Goal: Transaction & Acquisition: Purchase product/service

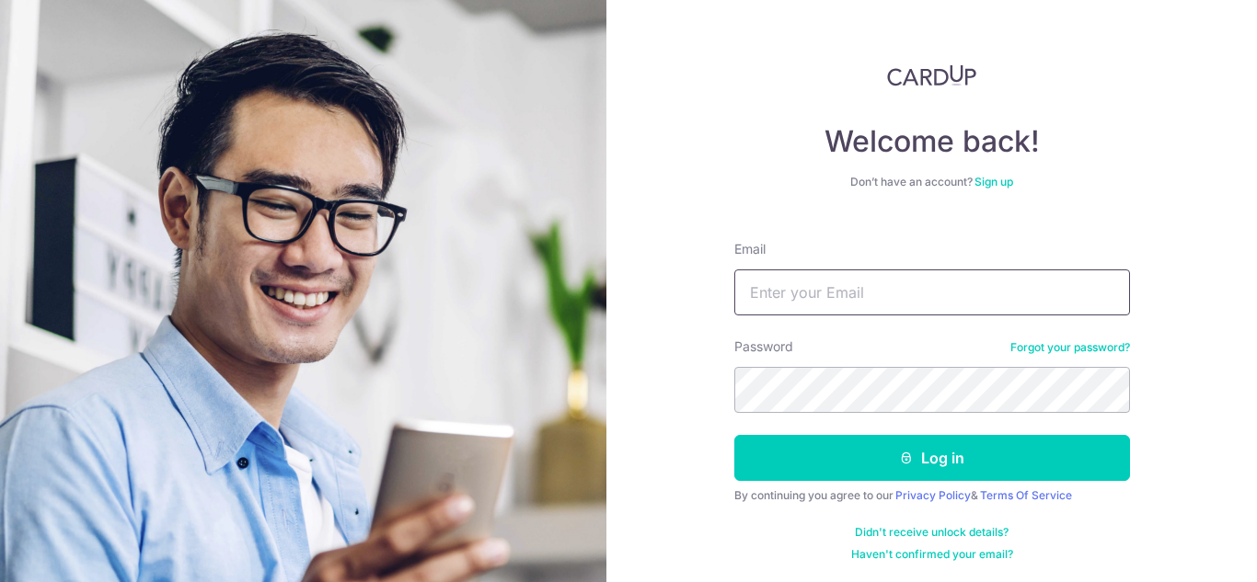
drag, startPoint x: 0, startPoint y: 0, endPoint x: 865, endPoint y: 283, distance: 910.0
click at [865, 283] on input "Email" at bounding box center [932, 293] width 396 height 46
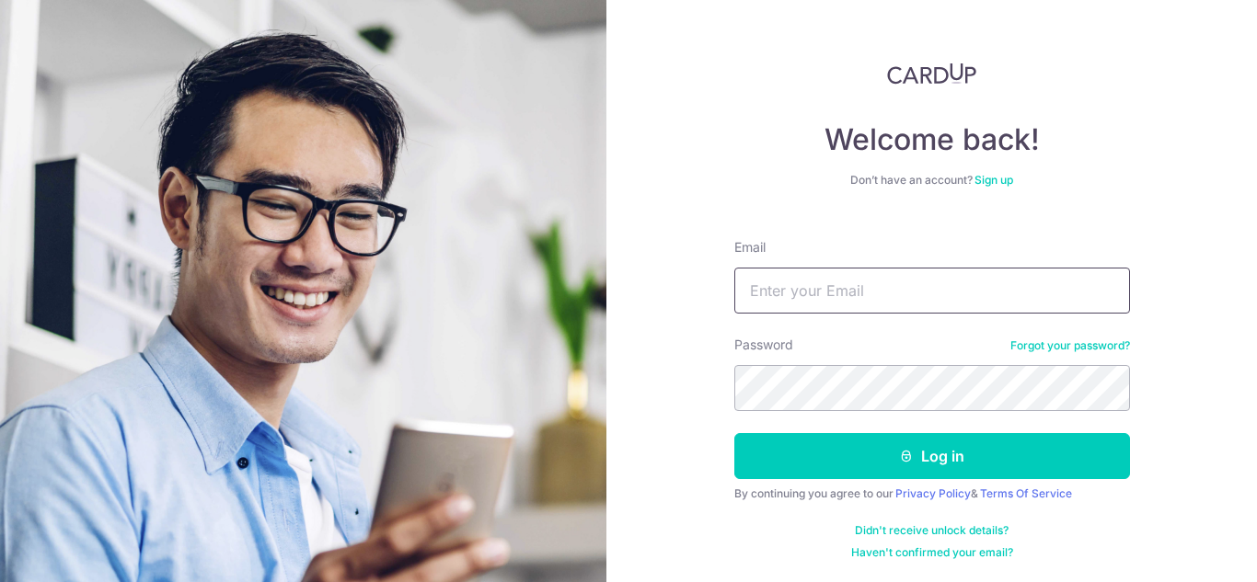
type input "[EMAIL_ADDRESS][DOMAIN_NAME]"
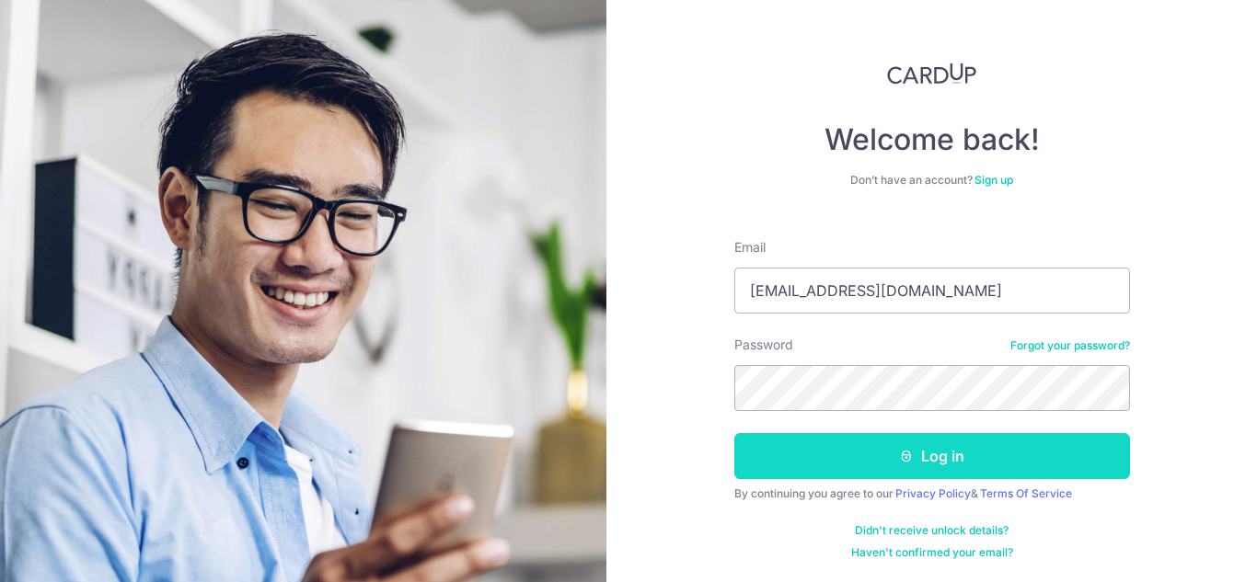
click at [993, 452] on button "Log in" at bounding box center [932, 456] width 396 height 46
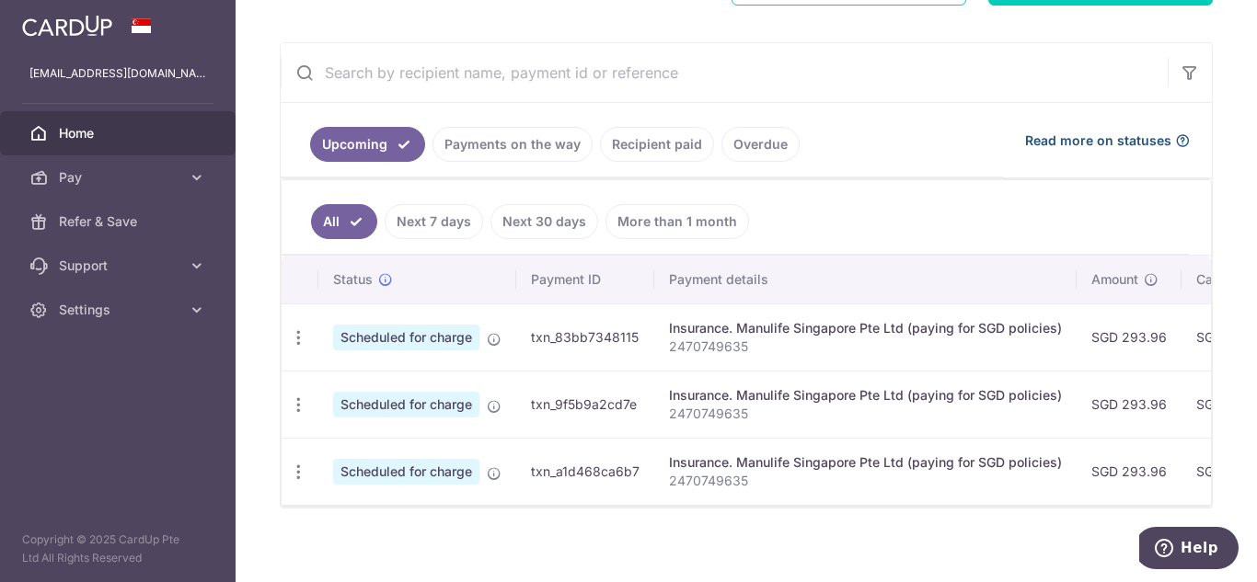
scroll to position [335, 0]
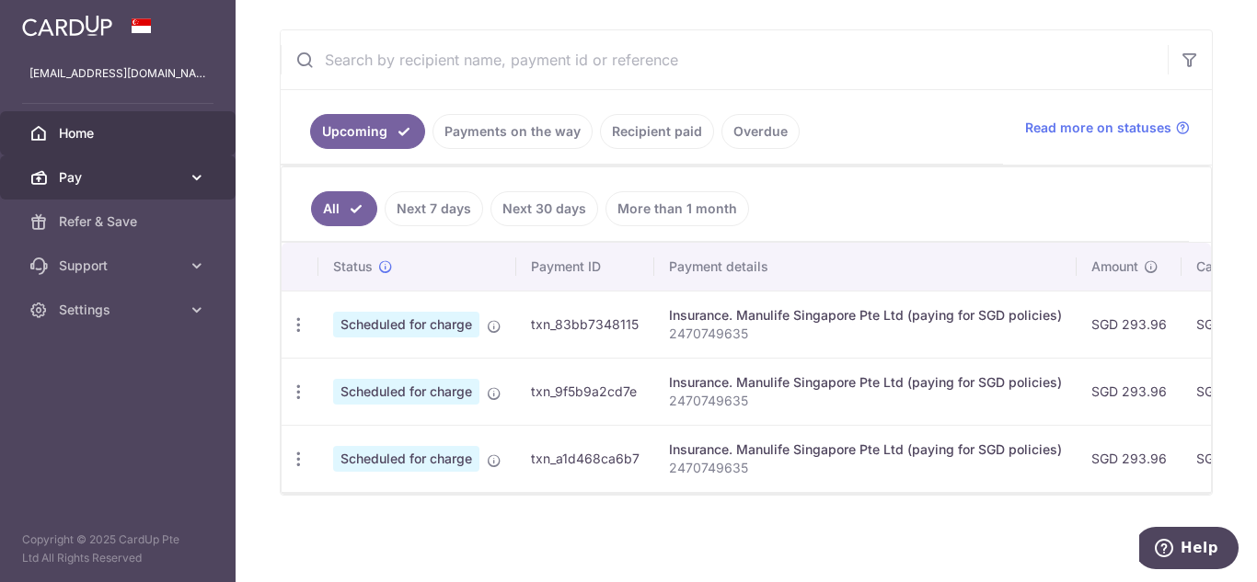
click at [199, 183] on icon at bounding box center [197, 177] width 18 height 18
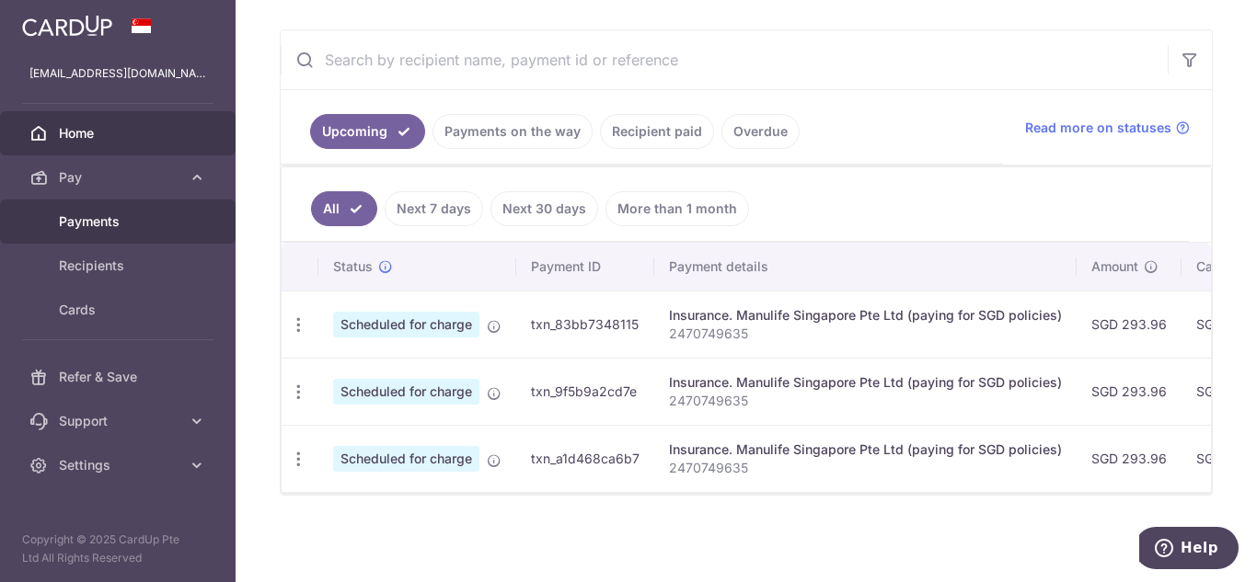
click at [119, 224] on span "Payments" at bounding box center [119, 222] width 121 height 18
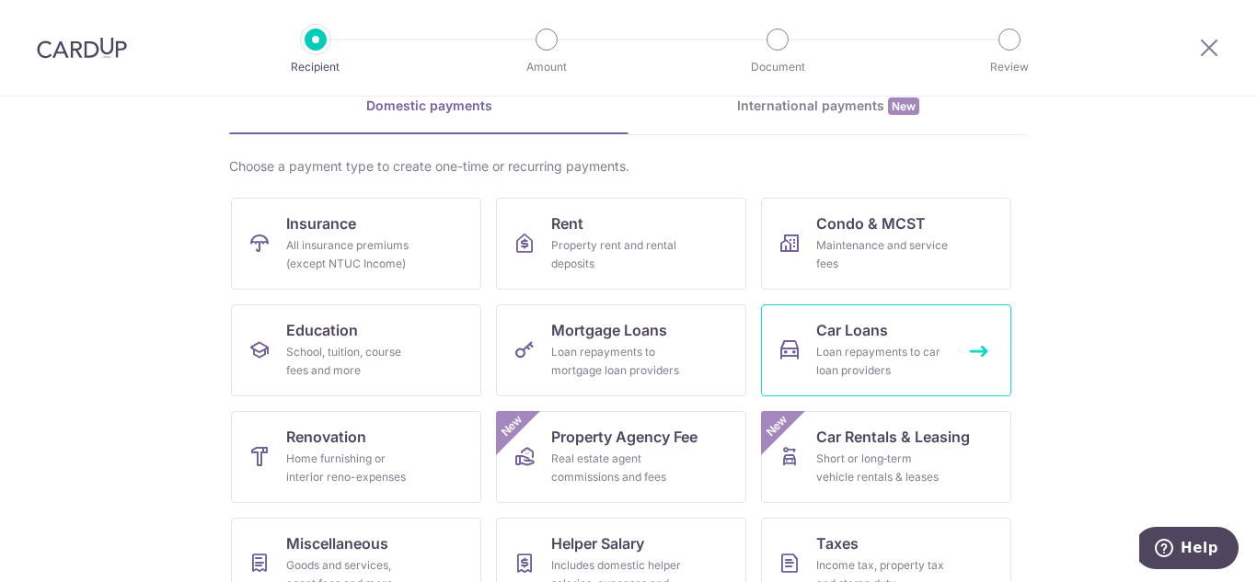
scroll to position [184, 0]
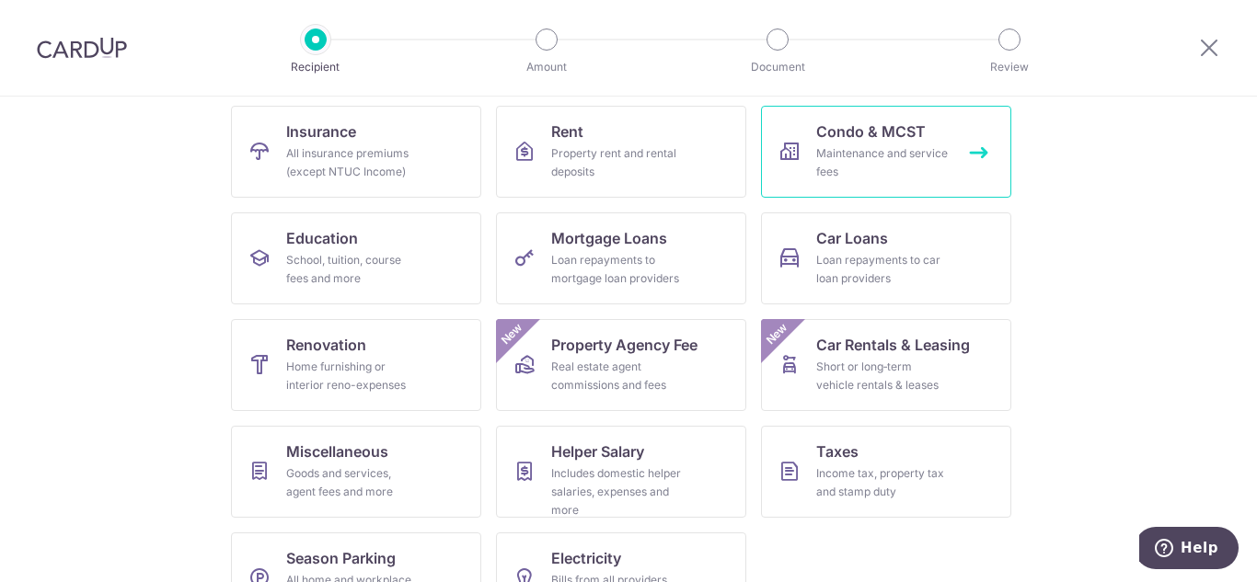
click at [871, 155] on div "Maintenance and service fees" at bounding box center [882, 162] width 133 height 37
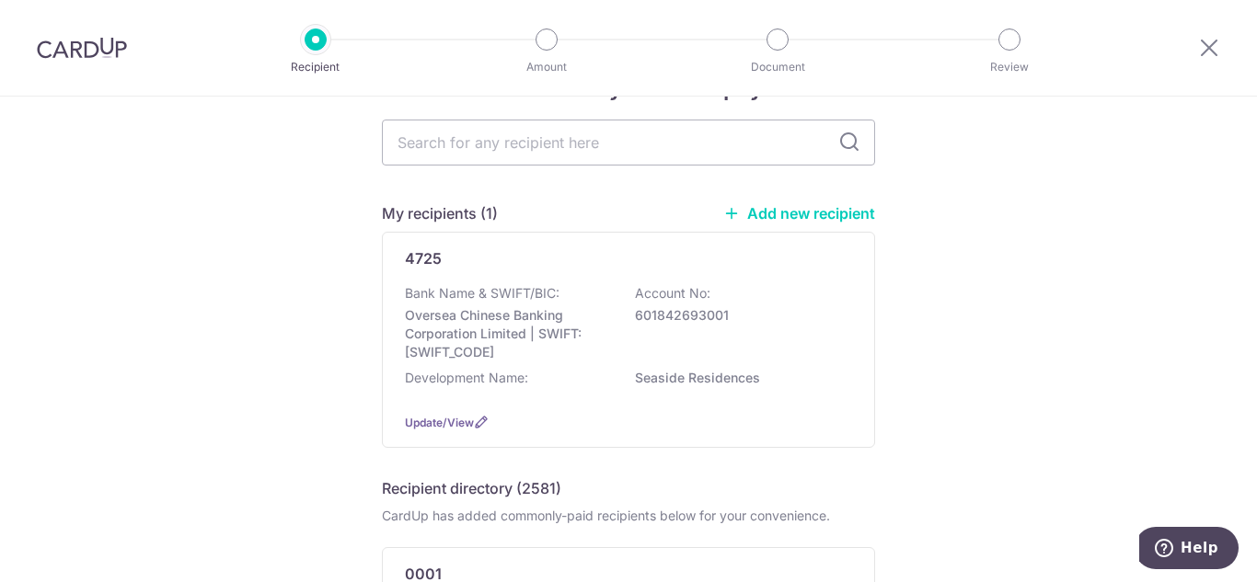
scroll to position [92, 0]
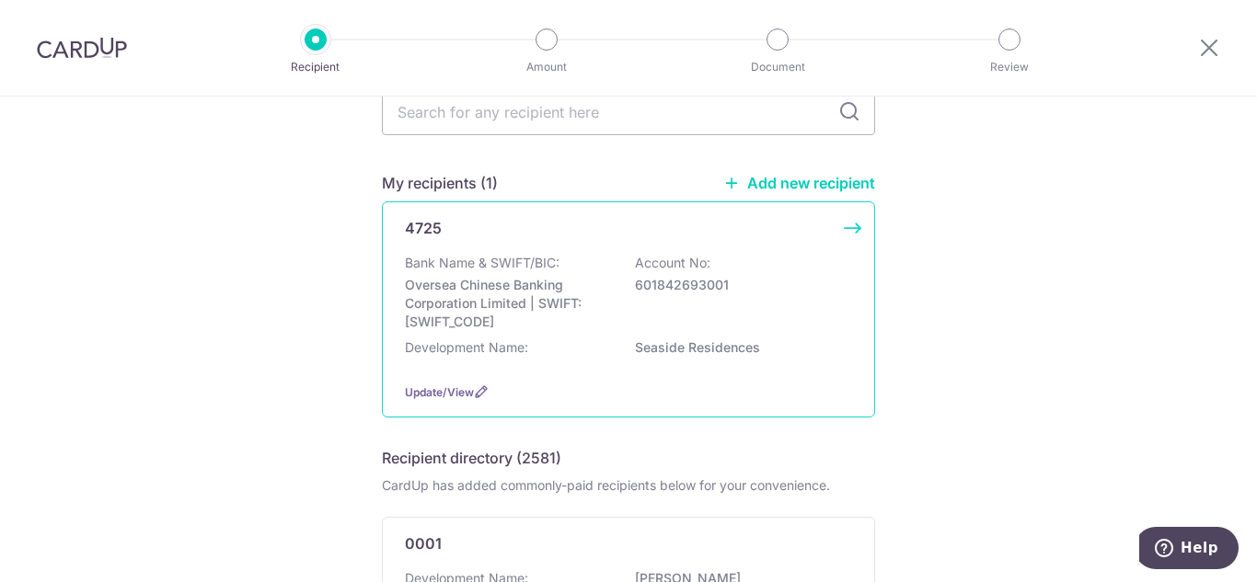
click at [671, 302] on div "Bank Name & SWIFT/BIC: Oversea Chinese Banking Corporation Limited | SWIFT: OCB…" at bounding box center [628, 292] width 447 height 77
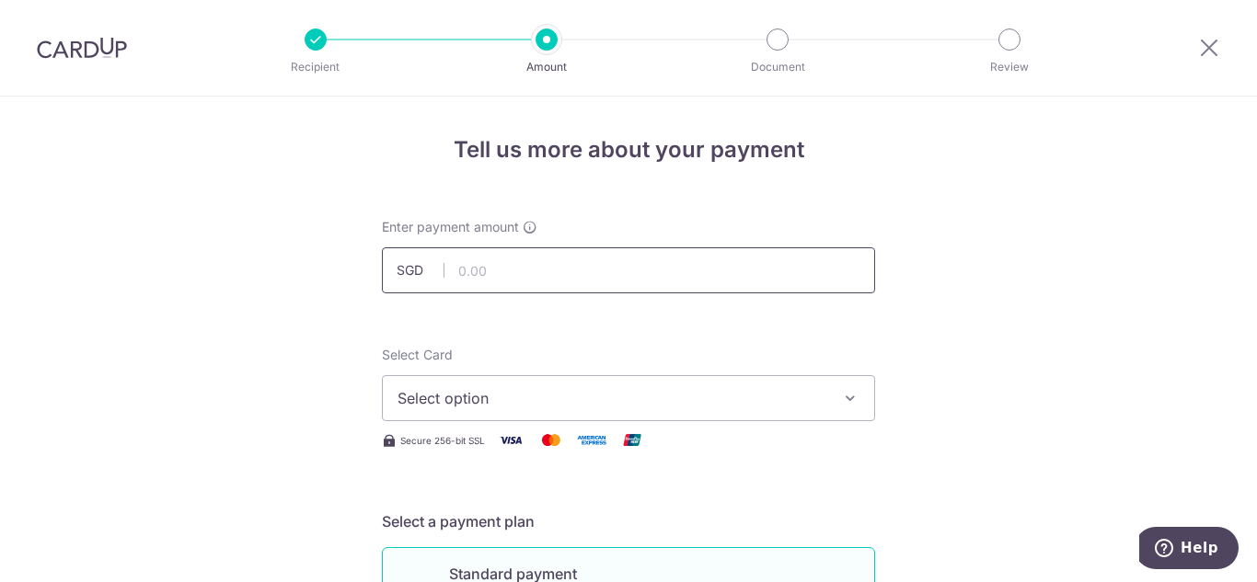
click at [709, 260] on input "text" at bounding box center [628, 271] width 493 height 46
type input "969.22"
click at [853, 398] on icon "button" at bounding box center [850, 398] width 18 height 18
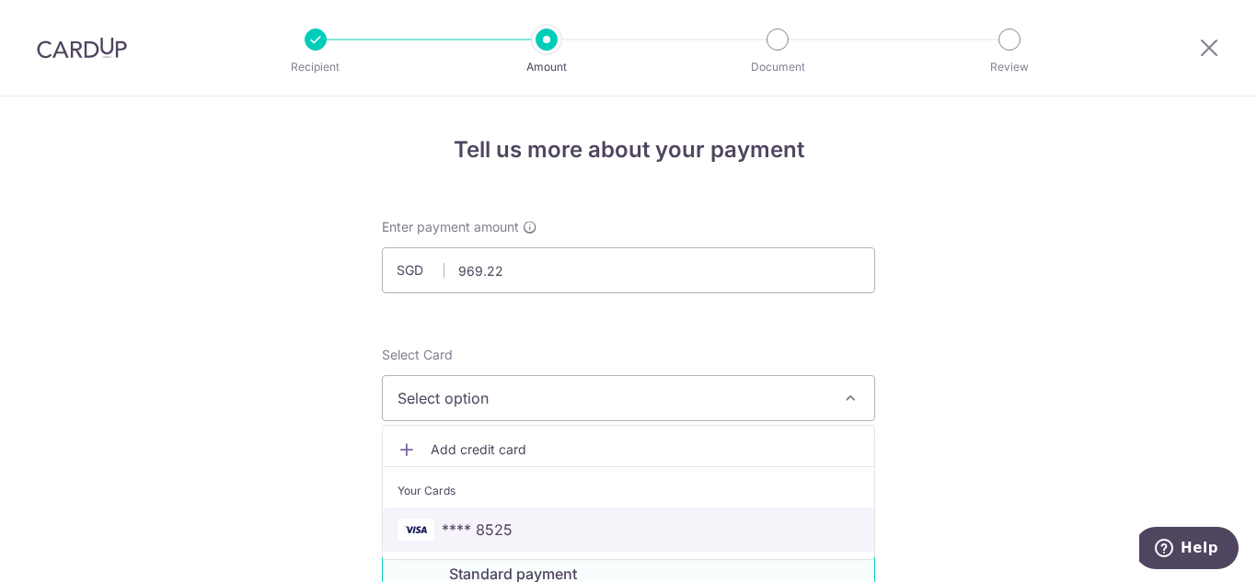
click at [513, 538] on span "**** 8525" at bounding box center [629, 530] width 462 height 22
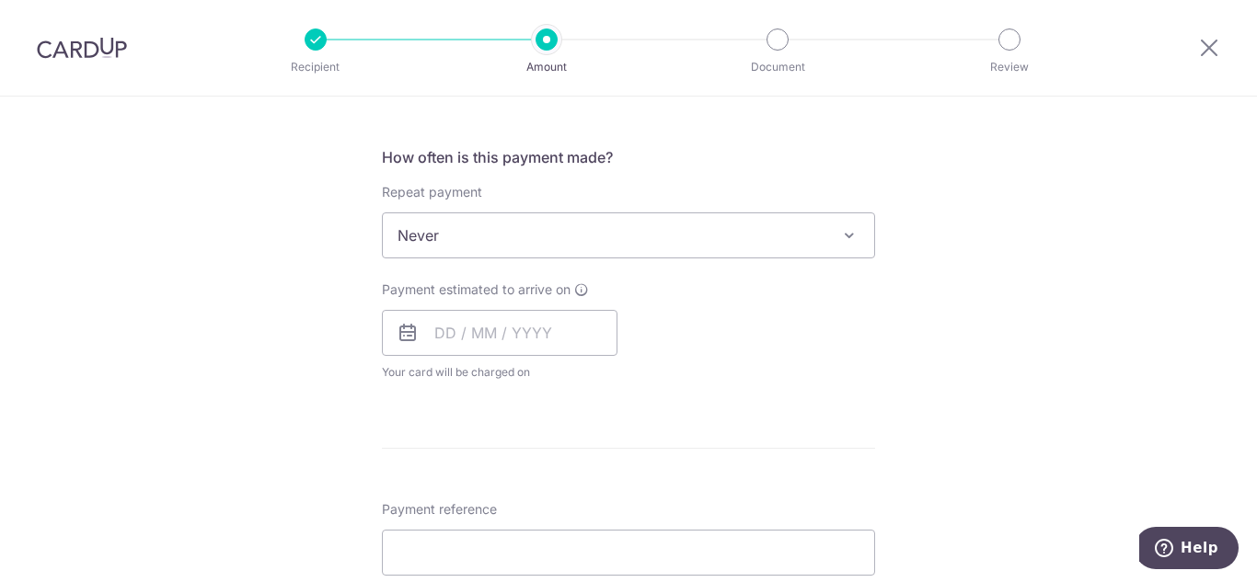
scroll to position [644, 0]
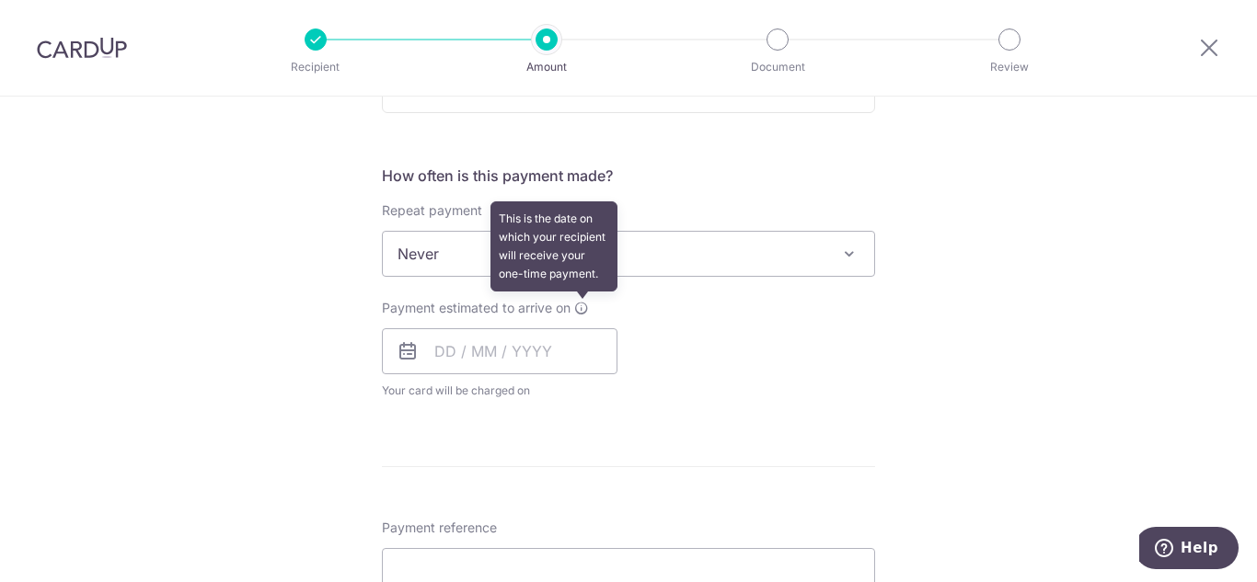
click at [581, 312] on icon at bounding box center [581, 308] width 15 height 15
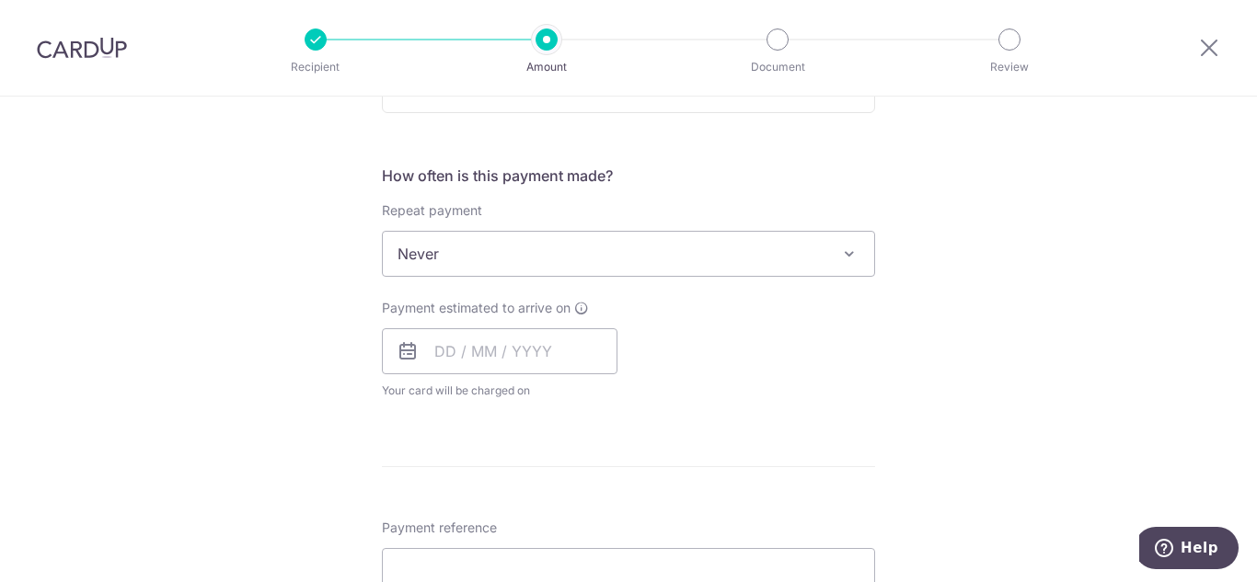
click at [405, 355] on icon at bounding box center [408, 351] width 22 height 22
click at [401, 352] on icon at bounding box center [408, 351] width 22 height 22
click at [442, 352] on input "text" at bounding box center [500, 352] width 236 height 46
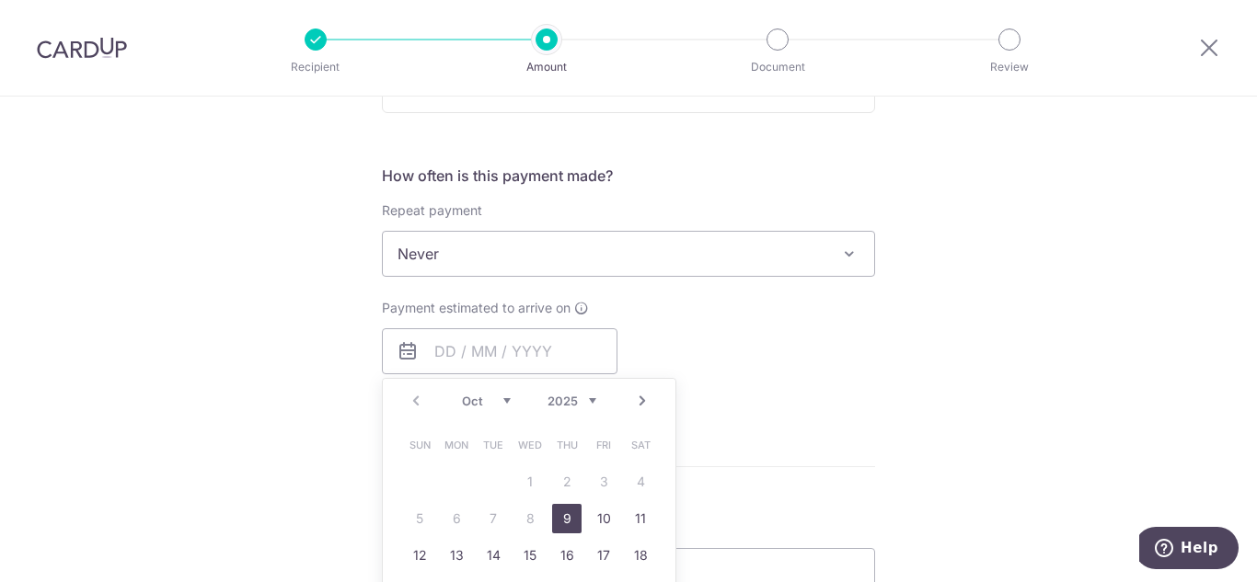
click at [843, 373] on div "Payment estimated to arrive on Prev Next Oct Nov Dec 2025 2026 2027 2028 2029 2…" at bounding box center [628, 349] width 515 height 101
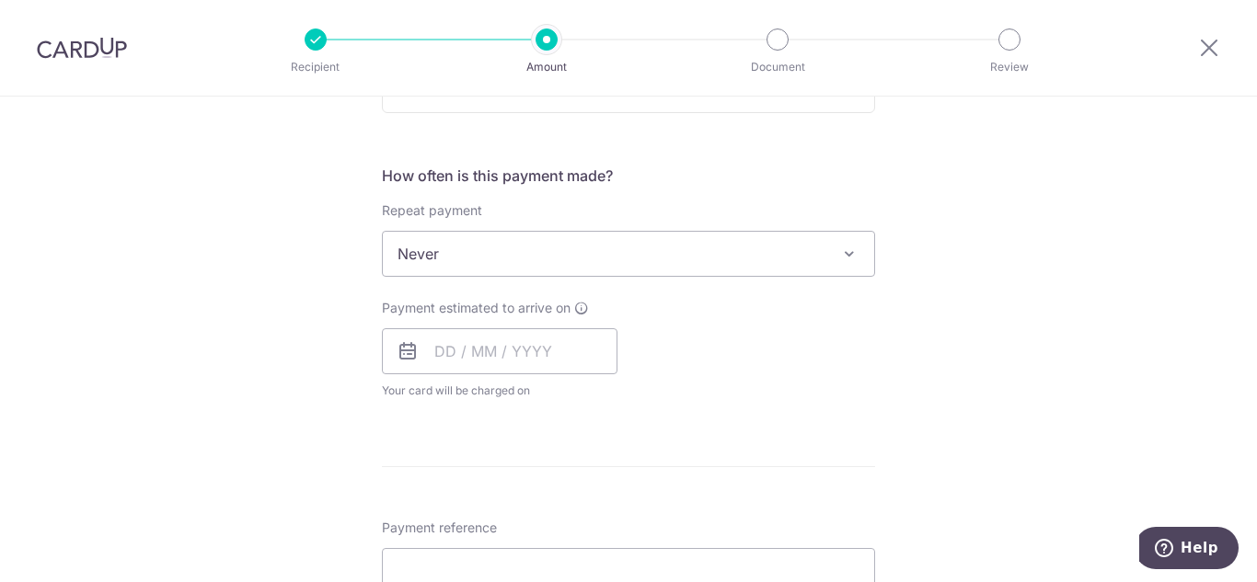
click at [403, 358] on icon at bounding box center [408, 351] width 22 height 22
click at [402, 357] on icon at bounding box center [408, 351] width 22 height 22
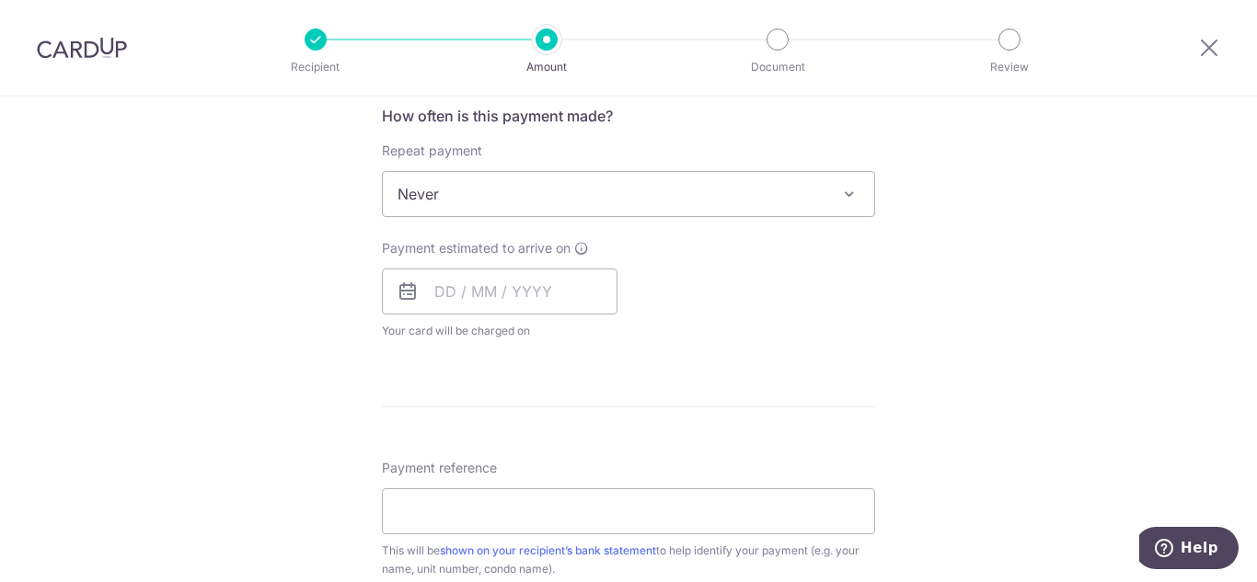
scroll to position [736, 0]
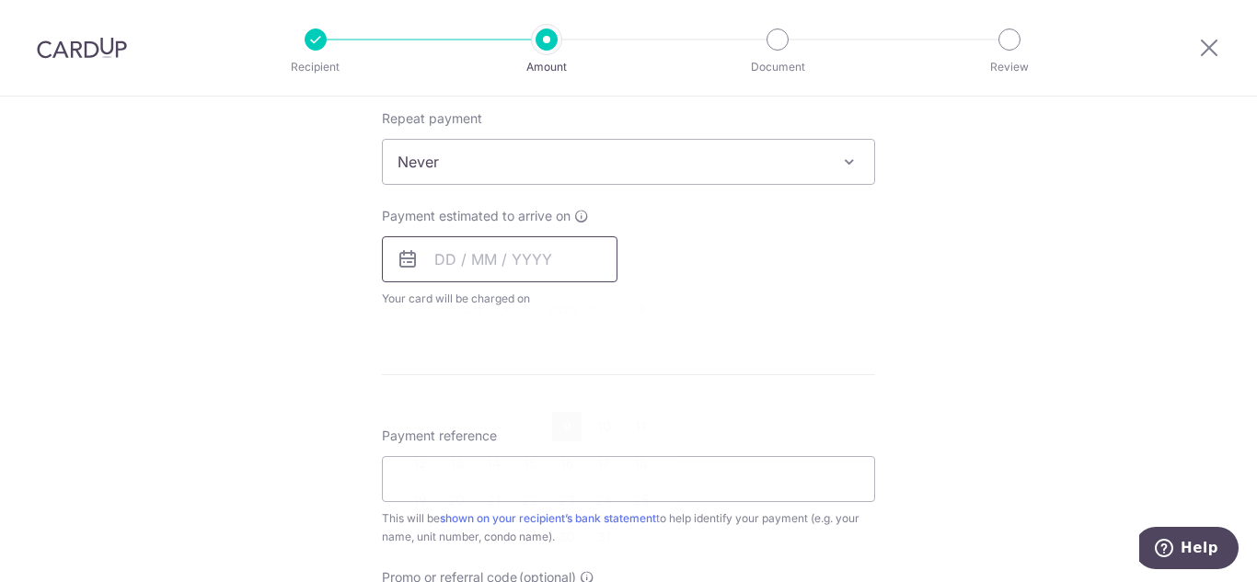
click at [437, 257] on input "text" at bounding box center [500, 259] width 236 height 46
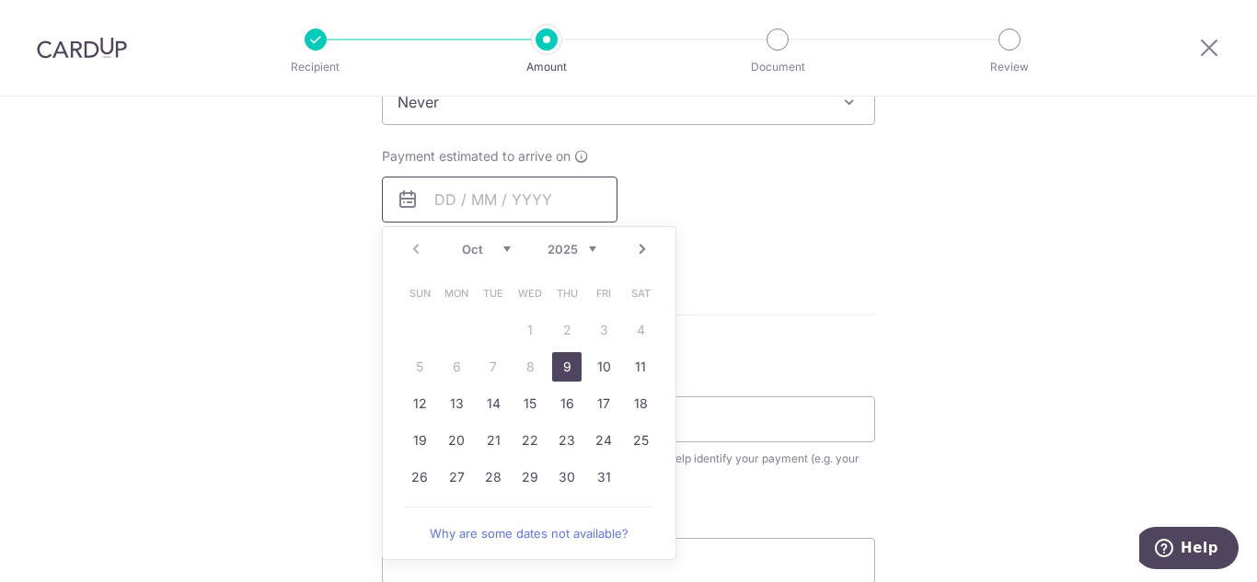
scroll to position [828, 0]
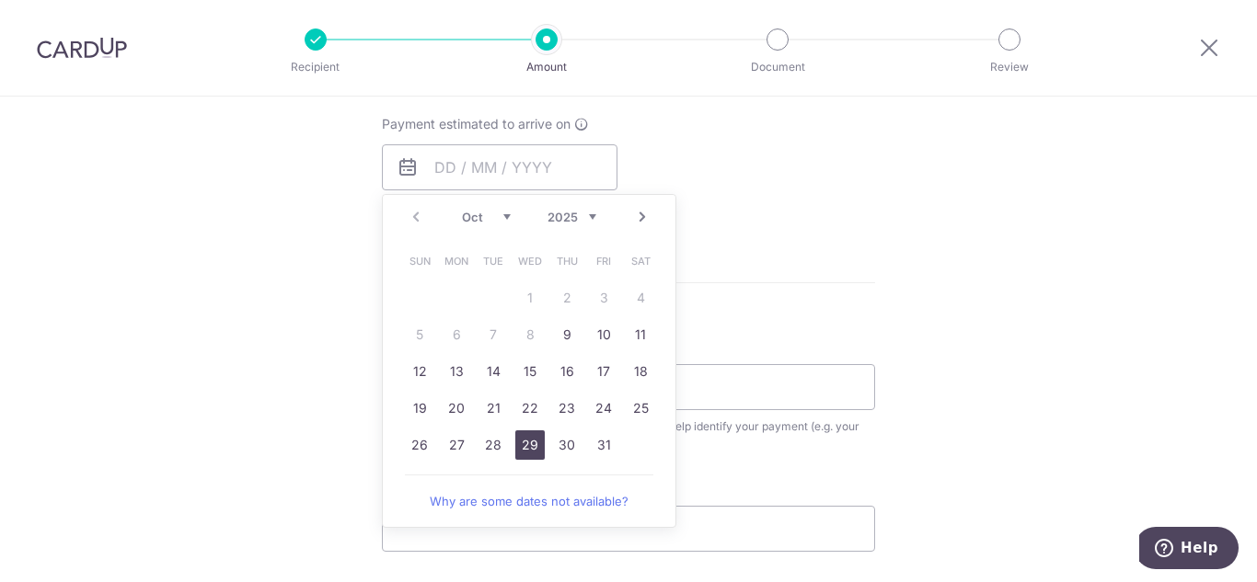
click at [523, 456] on link "29" at bounding box center [529, 445] width 29 height 29
type input "[DATE]"
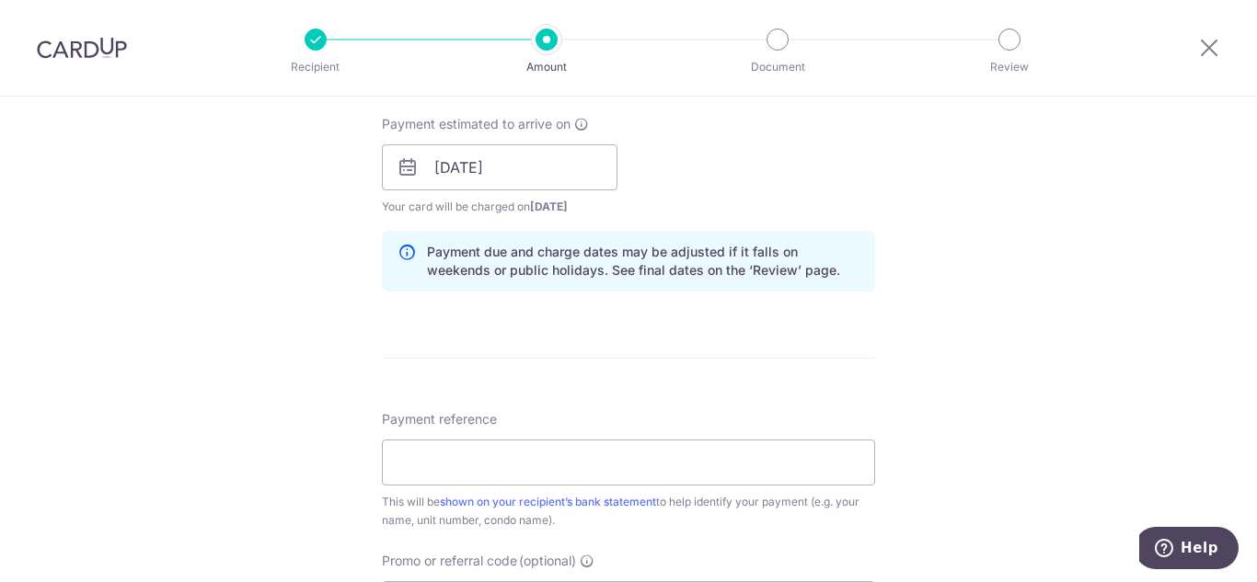
scroll to position [920, 0]
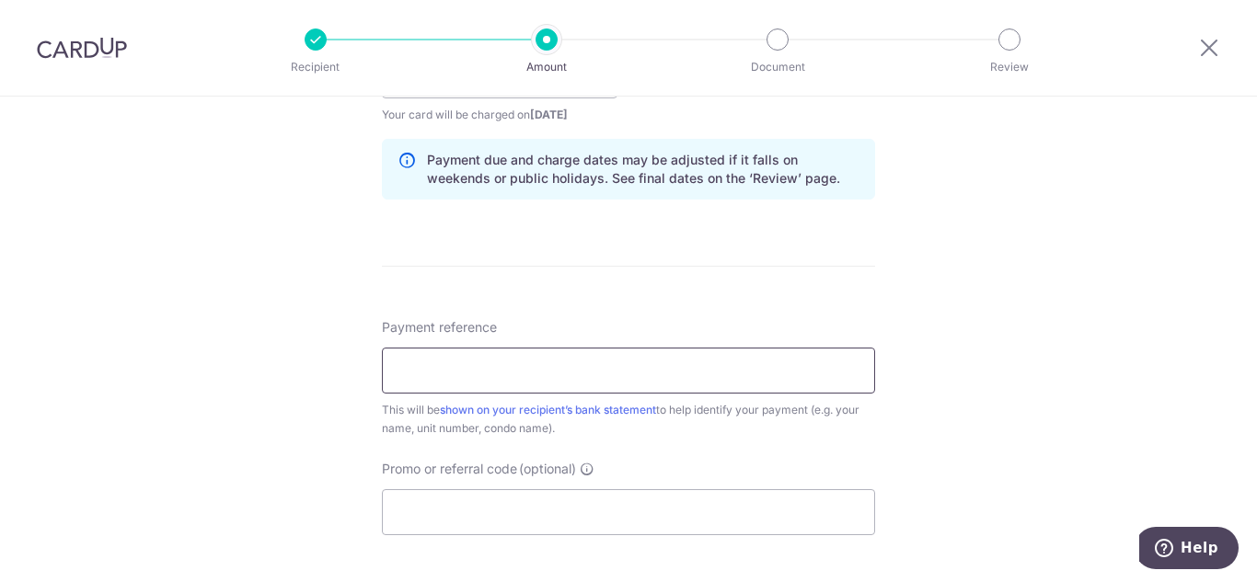
click at [815, 378] on input "Payment reference" at bounding box center [628, 371] width 493 height 46
click at [459, 371] on input "121012/012025" at bounding box center [628, 371] width 493 height 46
type input "121012/102025"
click at [917, 291] on div "Tell us more about your payment Enter payment amount SGD 969.22 969.22 Select C…" at bounding box center [628, 46] width 1257 height 1740
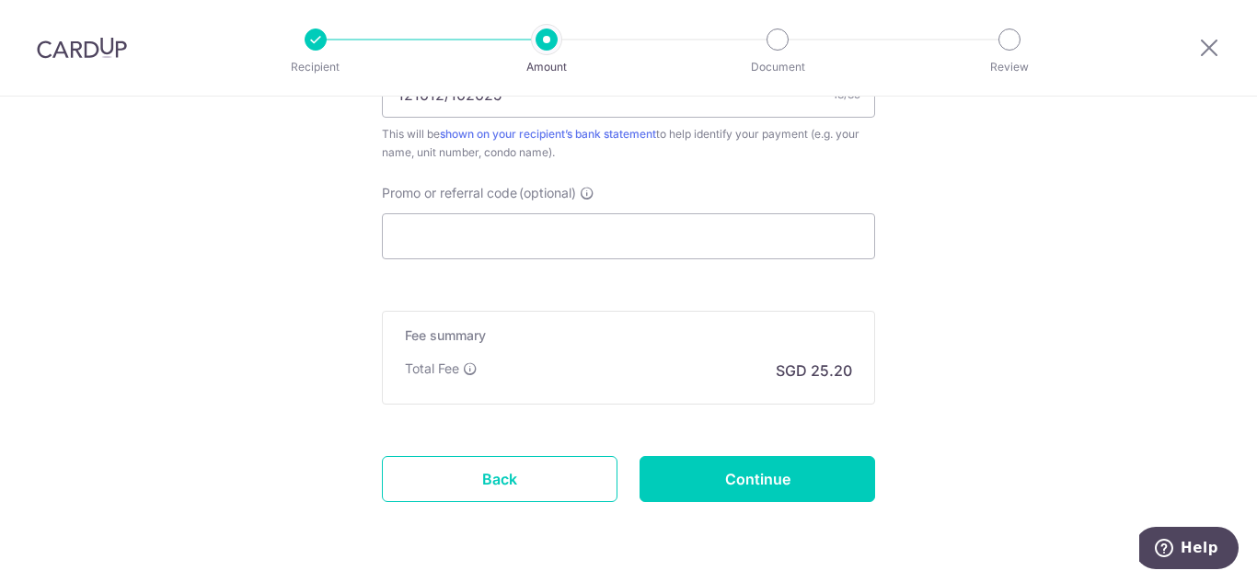
scroll to position [1254, 0]
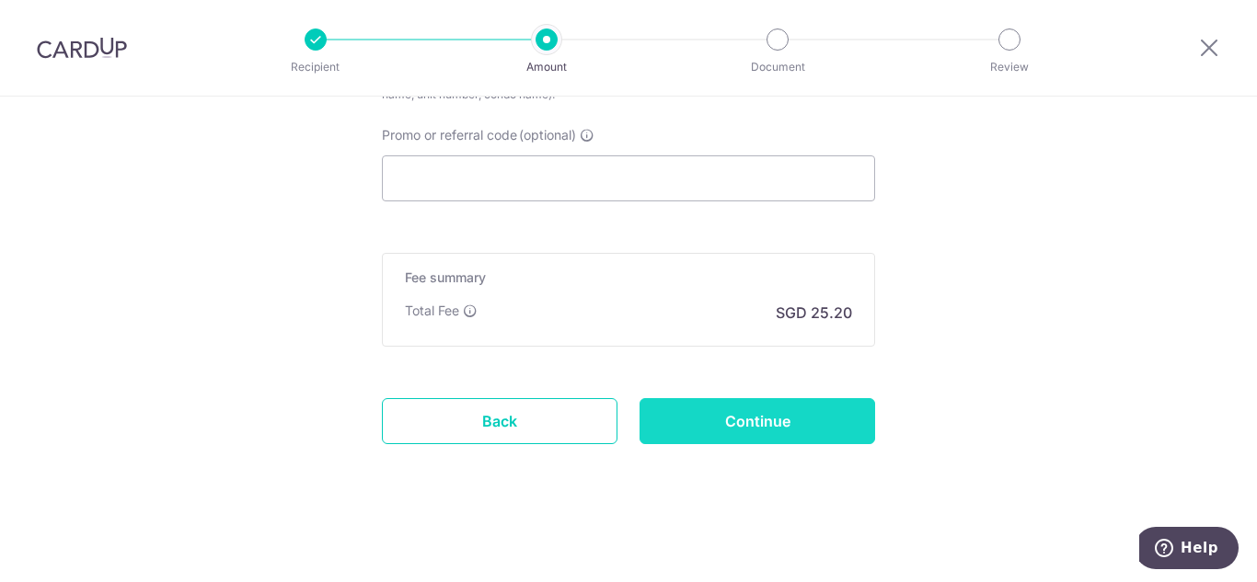
click at [773, 432] on input "Continue" at bounding box center [758, 421] width 236 height 46
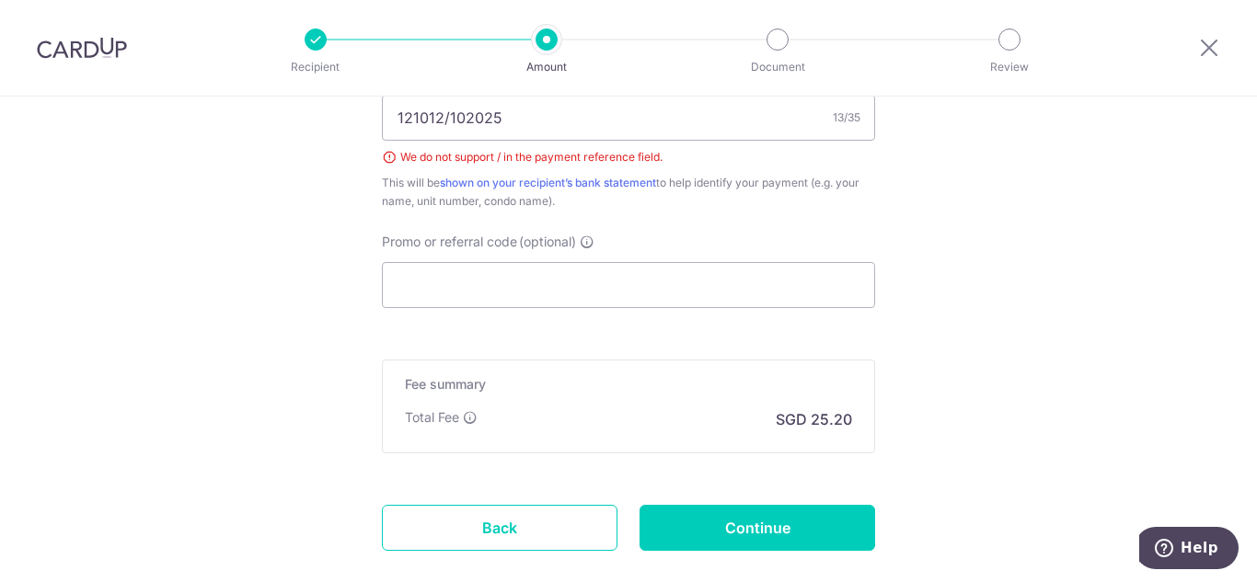
scroll to position [1041, 0]
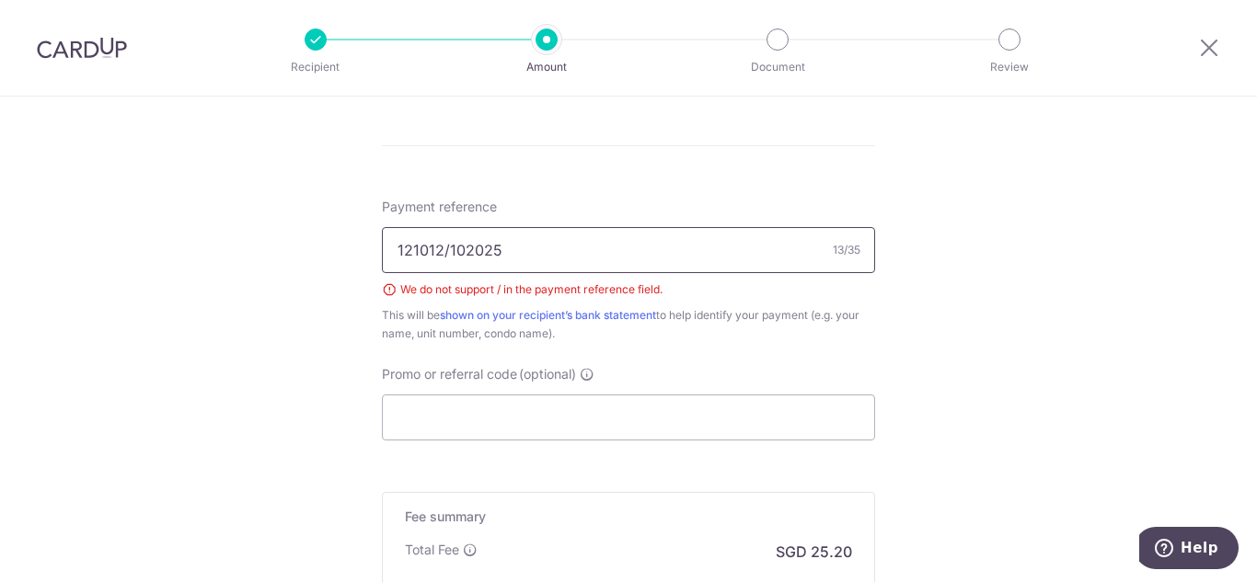
click at [445, 251] on input "121012/102025" at bounding box center [628, 250] width 493 height 46
type input "121012-102025"
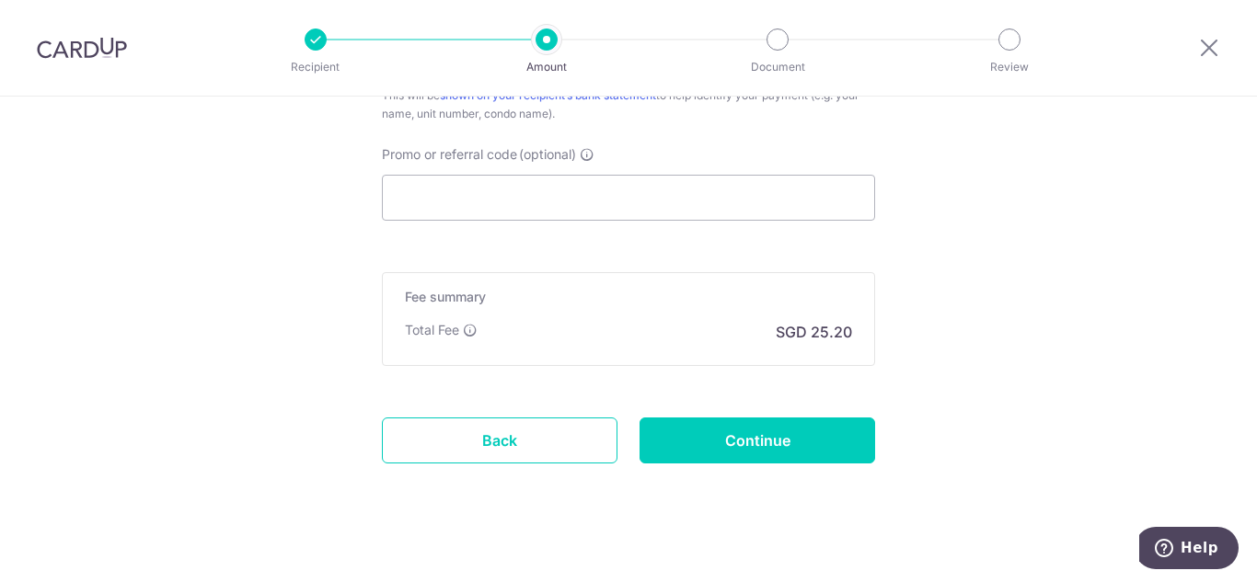
scroll to position [1280, 0]
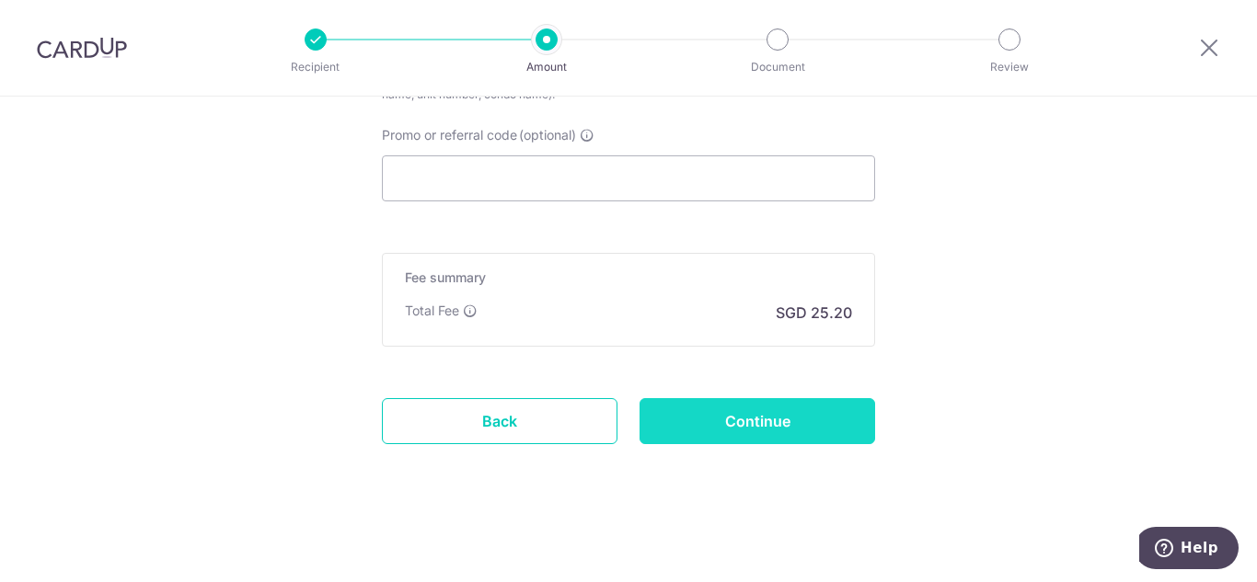
click at [773, 419] on input "Continue" at bounding box center [758, 421] width 236 height 46
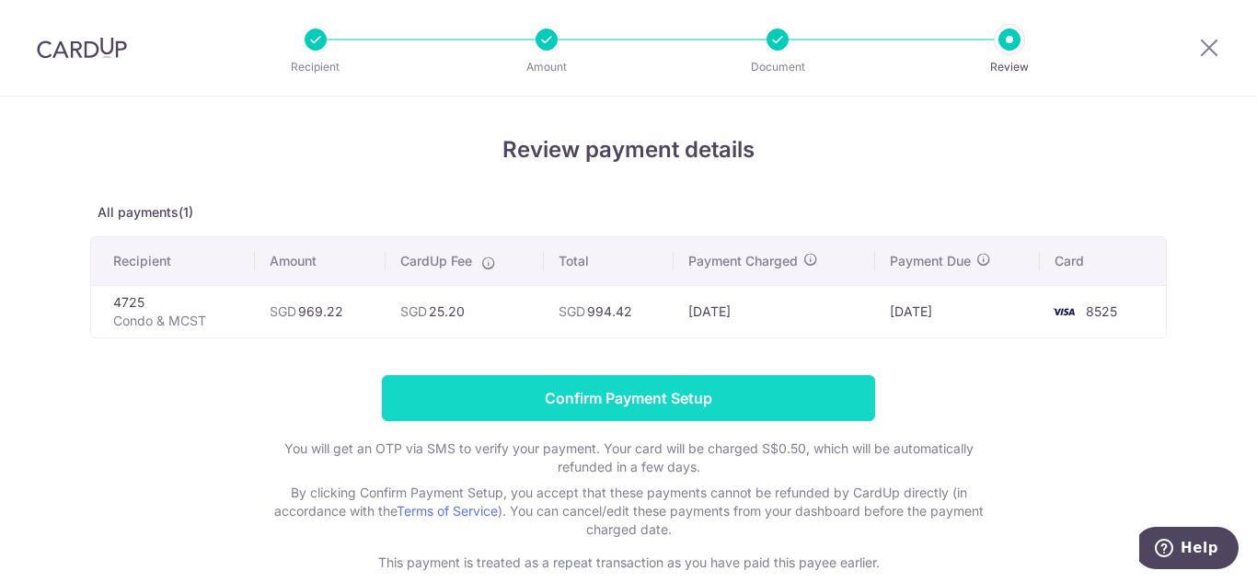
click at [769, 407] on input "Confirm Payment Setup" at bounding box center [628, 398] width 493 height 46
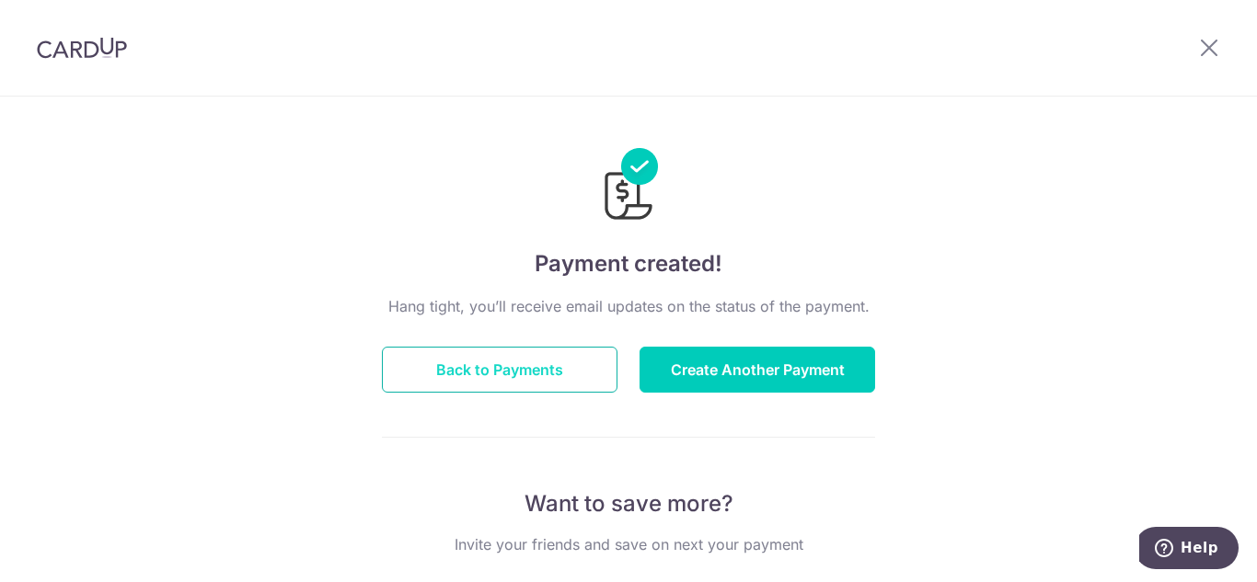
click at [558, 372] on button "Back to Payments" at bounding box center [500, 370] width 236 height 46
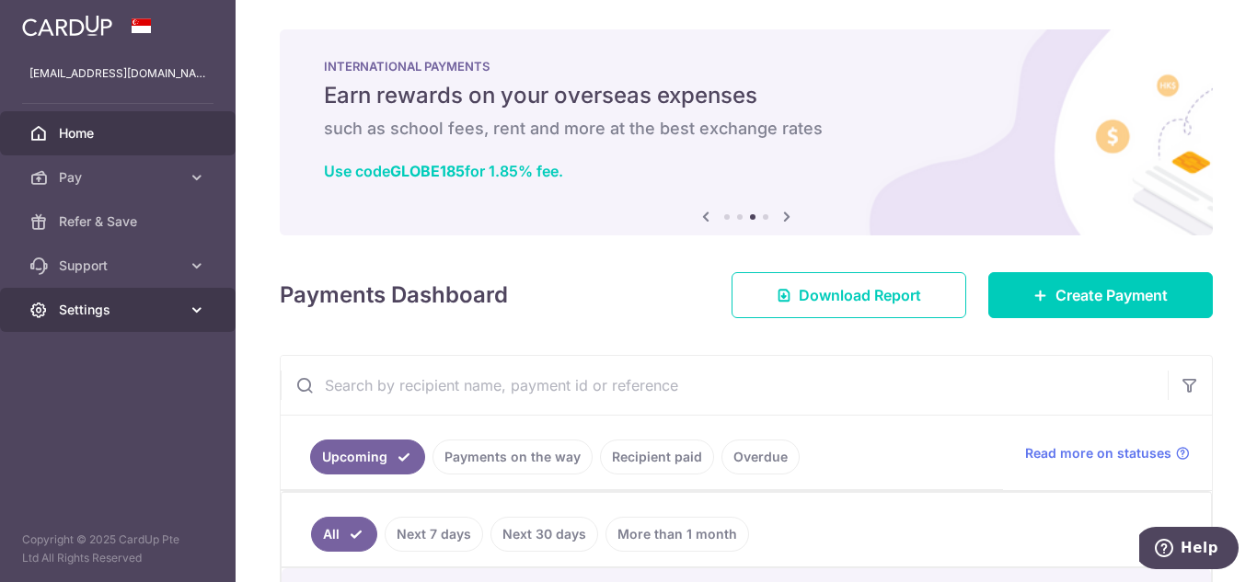
click at [197, 316] on icon at bounding box center [197, 310] width 18 height 18
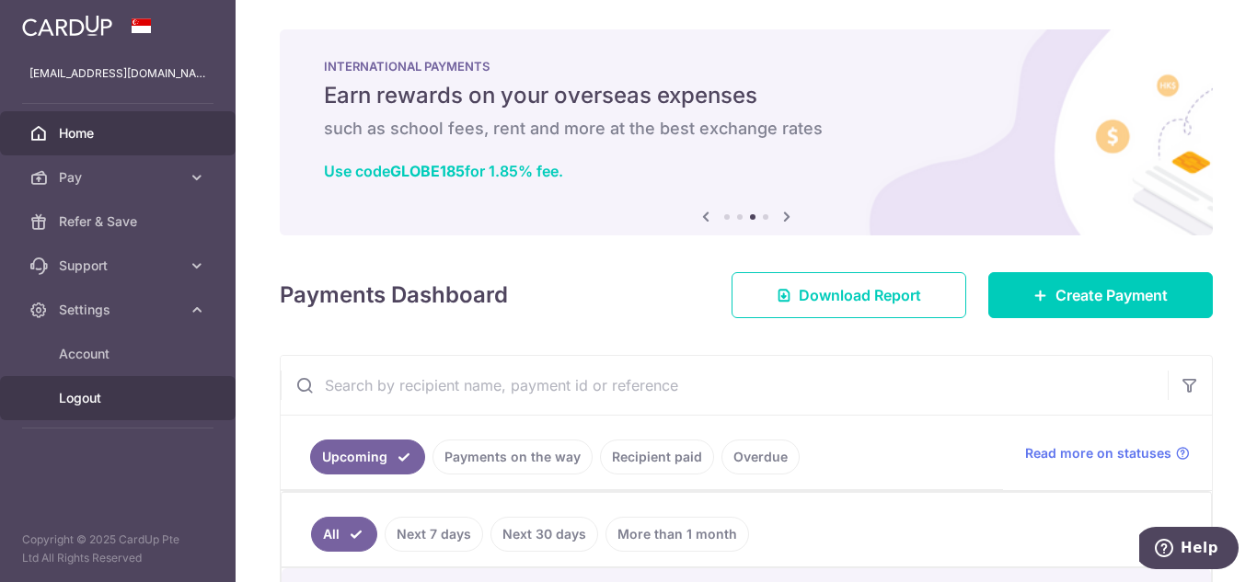
click at [87, 404] on span "Logout" at bounding box center [119, 398] width 121 height 18
